Goal: Information Seeking & Learning: Learn about a topic

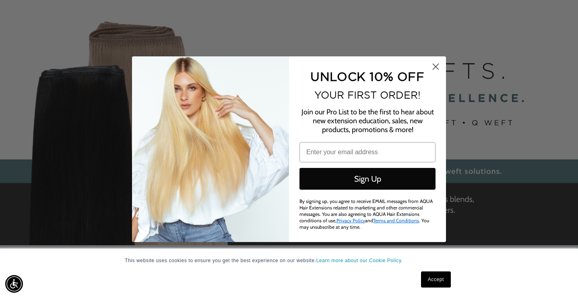
scroll to position [0, 1042]
click at [435, 67] on icon "Close dialog" at bounding box center [436, 67] width 6 height 6
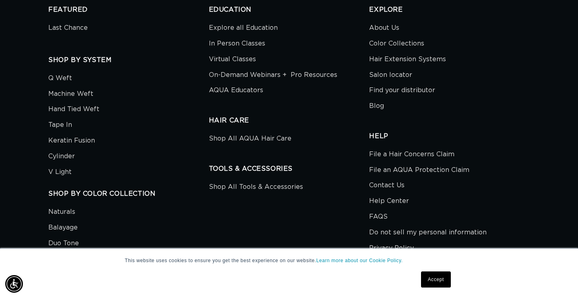
scroll to position [2559, 0]
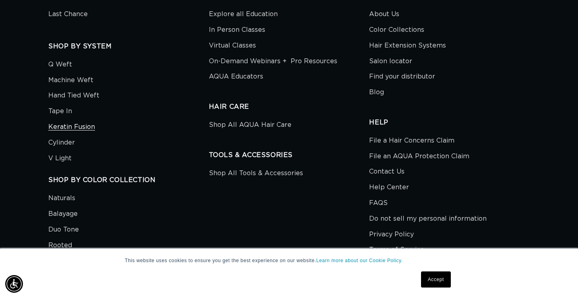
click at [73, 128] on link "Keratin Fusion" at bounding box center [71, 127] width 47 height 16
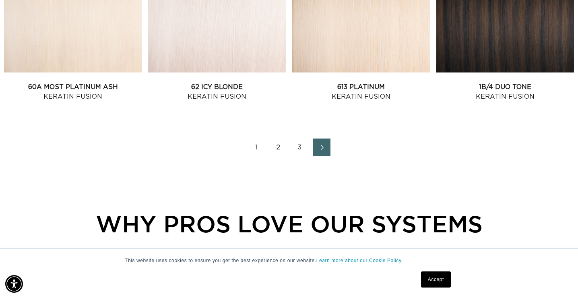
scroll to position [973, 0]
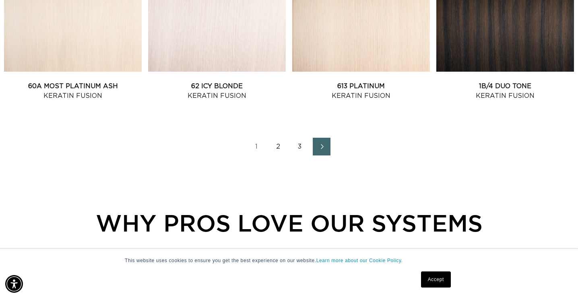
click at [276, 146] on link "2" at bounding box center [278, 147] width 18 height 18
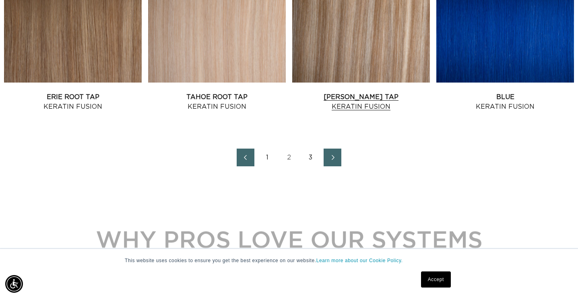
scroll to position [964, 0]
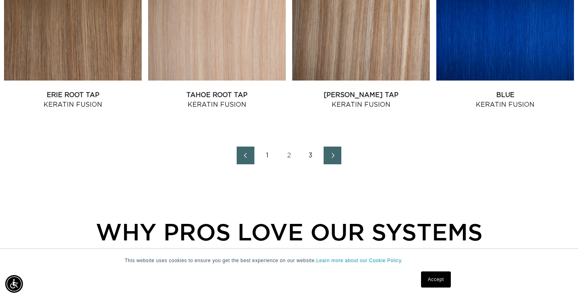
click at [311, 155] on link "3" at bounding box center [311, 155] width 18 height 18
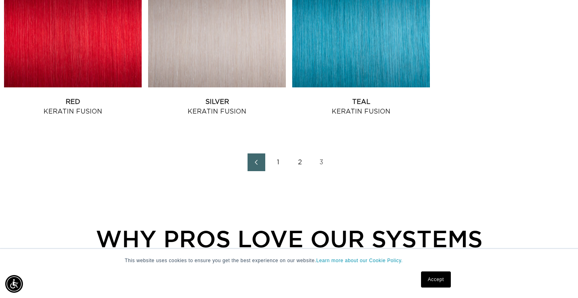
scroll to position [508, 0]
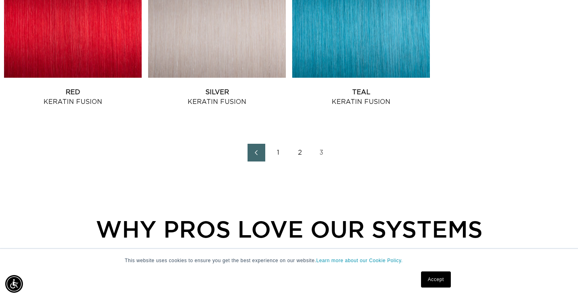
click at [300, 150] on link "2" at bounding box center [300, 153] width 18 height 18
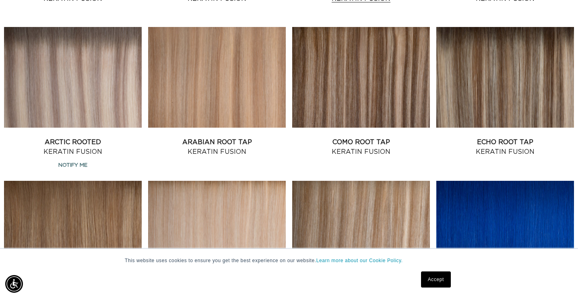
scroll to position [763, 0]
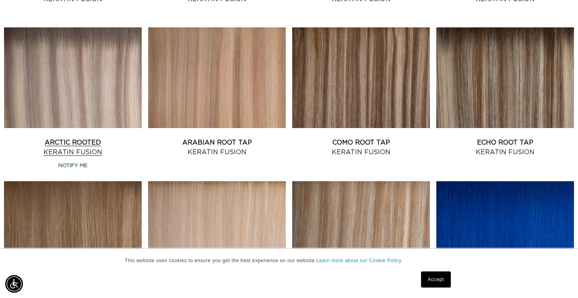
click at [101, 138] on link "Arctic Rooted Keratin Fusion" at bounding box center [73, 147] width 138 height 19
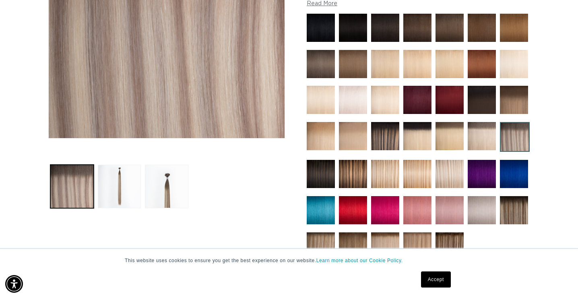
scroll to position [205, 0]
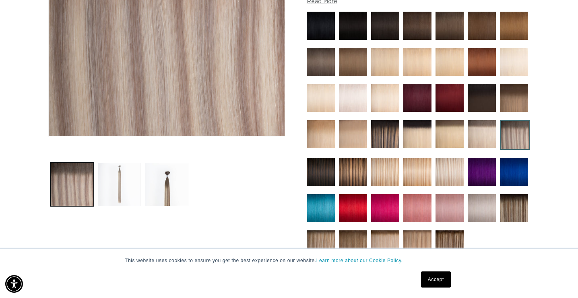
click at [126, 179] on button "Load image 2 in gallery view" at bounding box center [119, 184] width 43 height 43
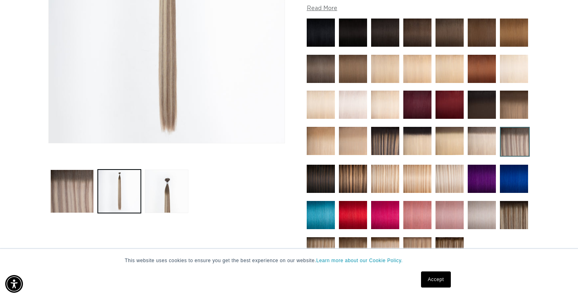
scroll to position [201, 0]
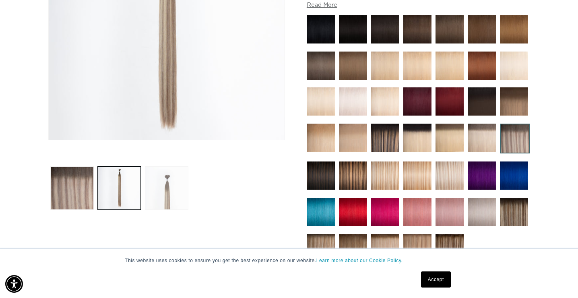
click at [176, 188] on button "Load image 3 in gallery view" at bounding box center [166, 187] width 43 height 43
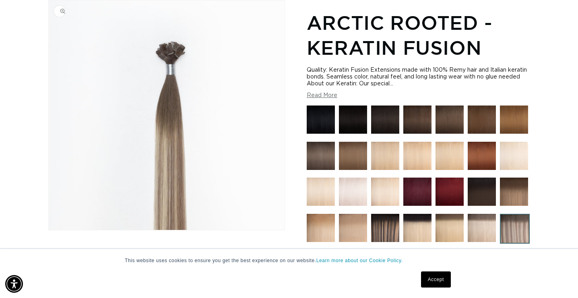
scroll to position [0, 0]
click at [171, 51] on img "Gallery Viewer" at bounding box center [167, 114] width 236 height 229
click at [316, 98] on button "Read More" at bounding box center [322, 95] width 31 height 7
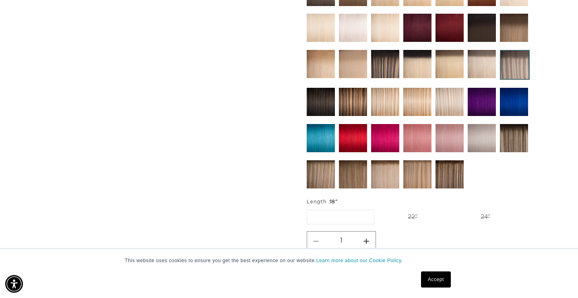
click at [318, 184] on img at bounding box center [321, 174] width 28 height 28
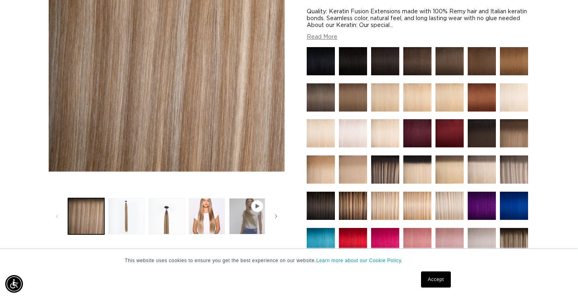
scroll to position [169, 0]
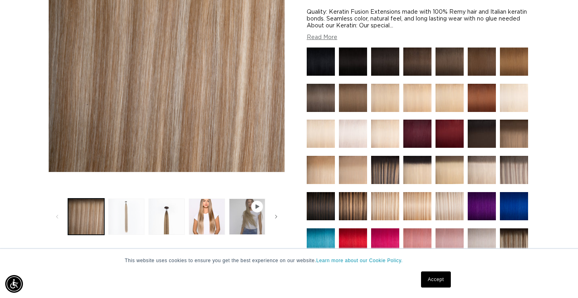
click at [126, 224] on button "Load image 2 in gallery view" at bounding box center [126, 216] width 36 height 36
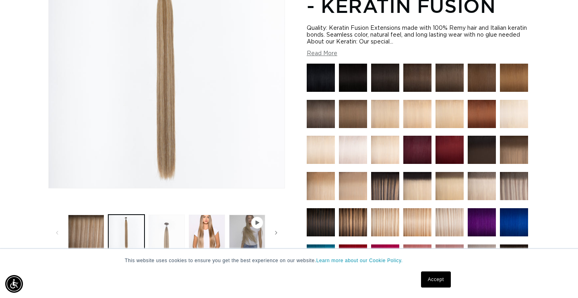
scroll to position [0, 0]
click at [166, 241] on button "Load image 3 in gallery view" at bounding box center [167, 233] width 36 height 36
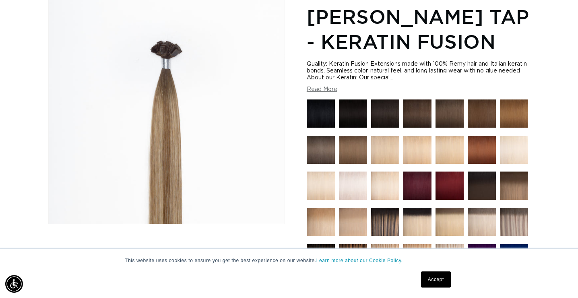
scroll to position [111, 0]
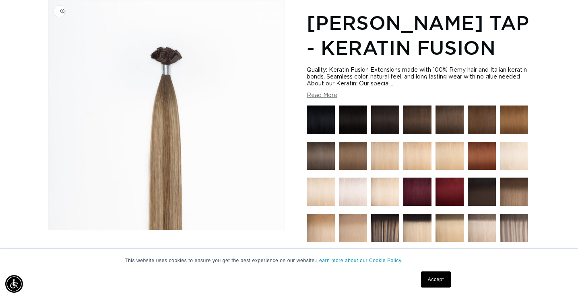
click at [167, 54] on img "Gallery Viewer" at bounding box center [167, 114] width 236 height 229
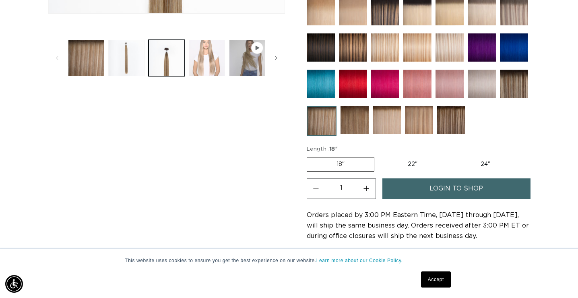
scroll to position [0, 1042]
click at [208, 68] on button "Load image 4 in gallery view" at bounding box center [207, 58] width 36 height 36
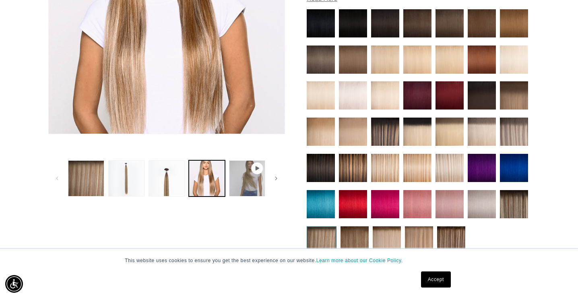
scroll to position [208, 0]
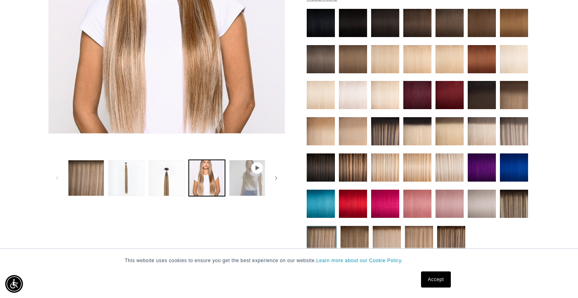
click at [243, 186] on button "Play video 1 in gallery view" at bounding box center [247, 178] width 36 height 36
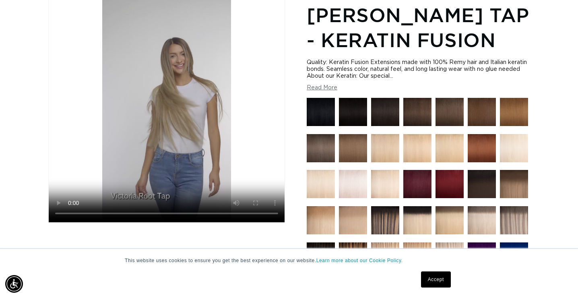
scroll to position [0, 0]
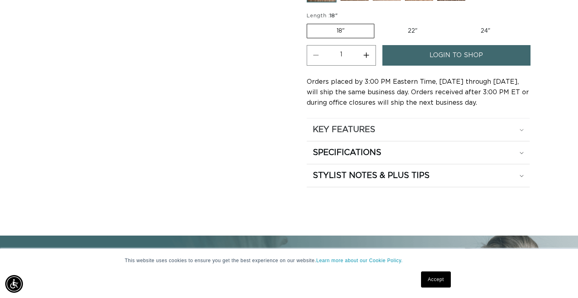
click at [520, 131] on div "KEY FEATURES" at bounding box center [418, 129] width 211 height 10
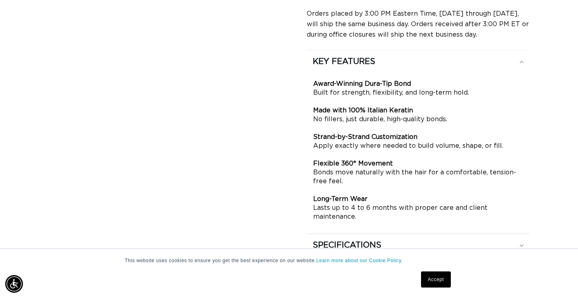
scroll to position [528, 0]
click at [521, 62] on icon at bounding box center [522, 63] width 4 height 2
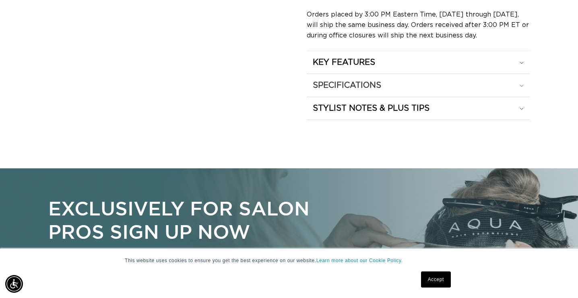
click at [521, 85] on icon at bounding box center [522, 86] width 4 height 2
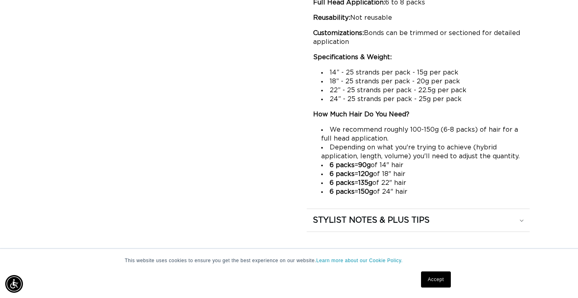
scroll to position [0, 521]
click at [520, 219] on icon at bounding box center [522, 220] width 4 height 2
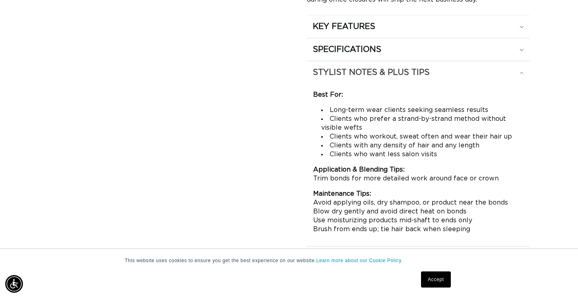
scroll to position [0, 1042]
click at [522, 73] on icon at bounding box center [522, 73] width 4 height 2
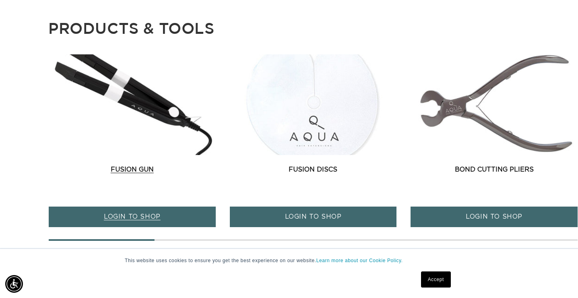
scroll to position [0, 0]
click at [141, 171] on link "Fusion Gun" at bounding box center [132, 170] width 167 height 10
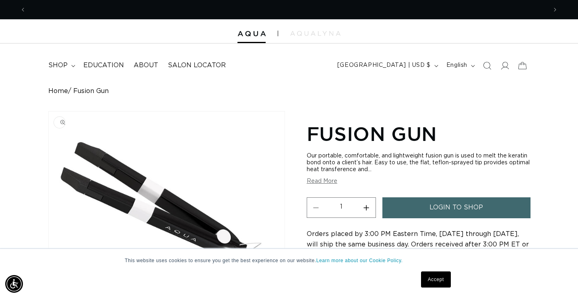
scroll to position [0, 1042]
click at [82, 154] on img "Gallery Viewer" at bounding box center [167, 225] width 236 height 229
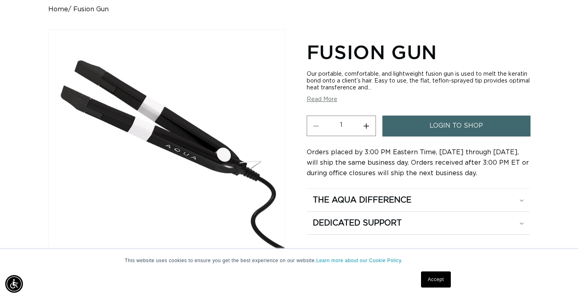
scroll to position [0, 521]
click at [325, 99] on button "Read More" at bounding box center [322, 99] width 31 height 7
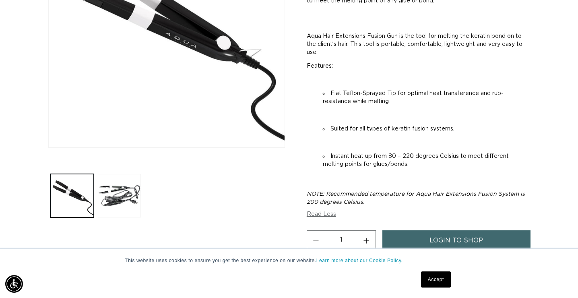
scroll to position [0, 1042]
click at [130, 186] on button "Load image 2 in gallery view" at bounding box center [119, 195] width 43 height 43
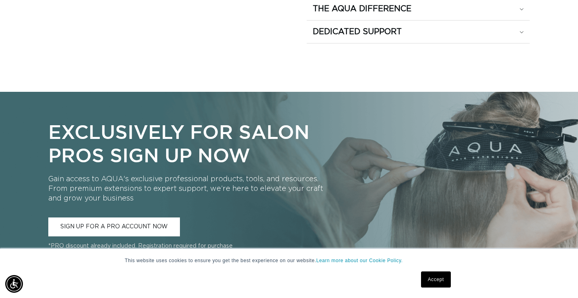
scroll to position [0, 0]
